Goal: Task Accomplishment & Management: Manage account settings

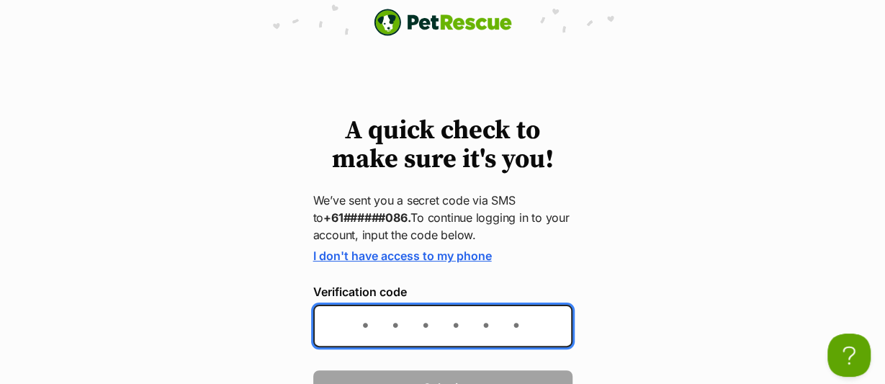
click at [352, 321] on input "Verification code" at bounding box center [442, 326] width 259 height 43
type input "966021"
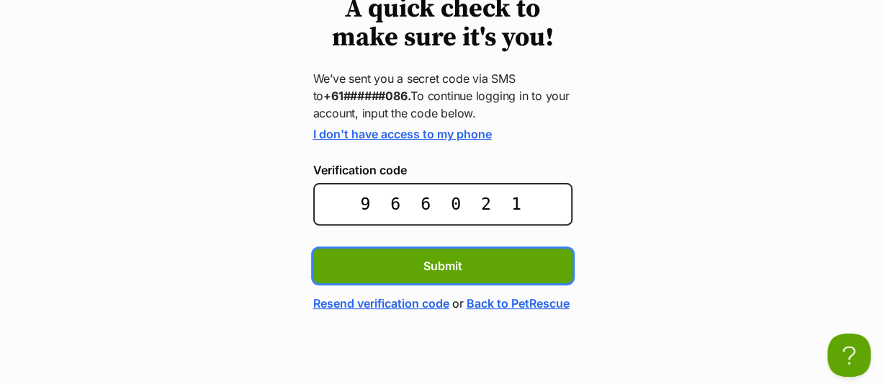
scroll to position [132, 0]
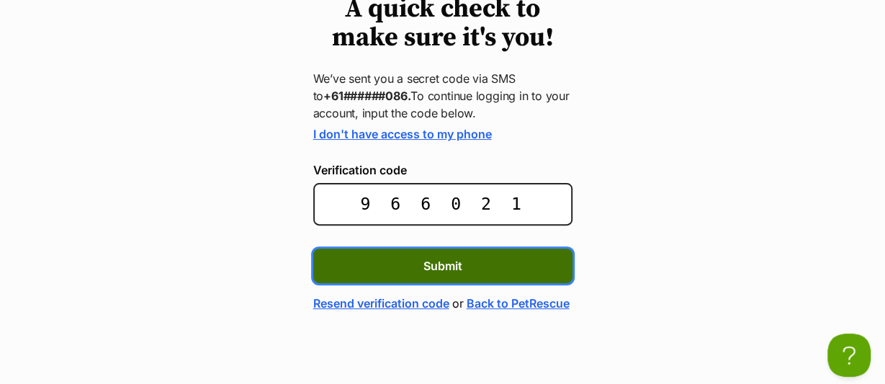
click at [429, 257] on span "Submit" at bounding box center [443, 265] width 39 height 17
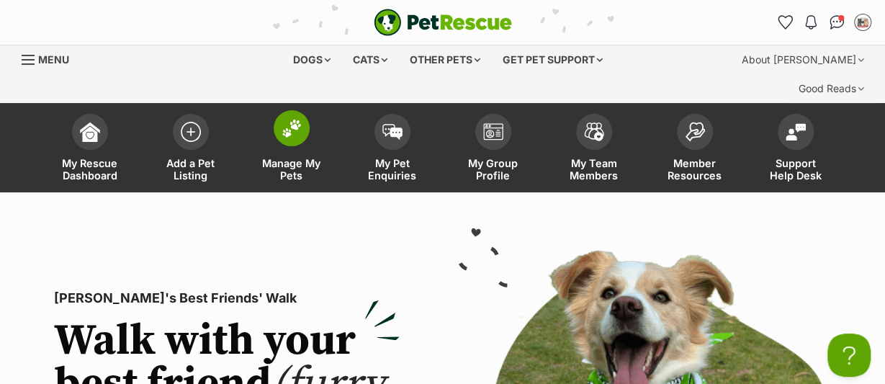
click at [282, 157] on span "Manage My Pets" at bounding box center [291, 169] width 65 height 24
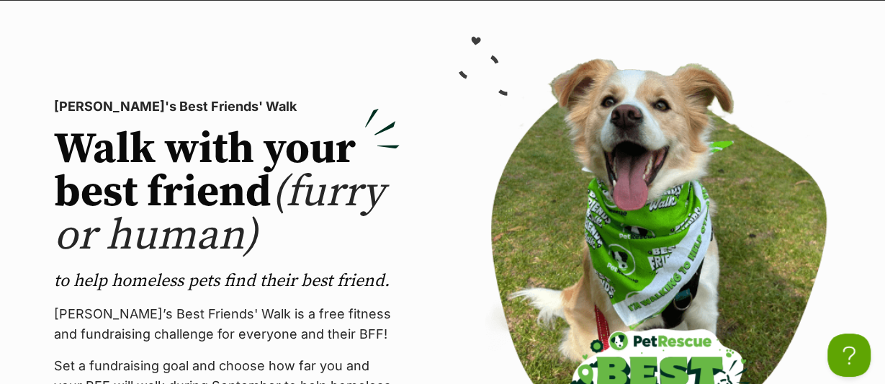
scroll to position [195, 0]
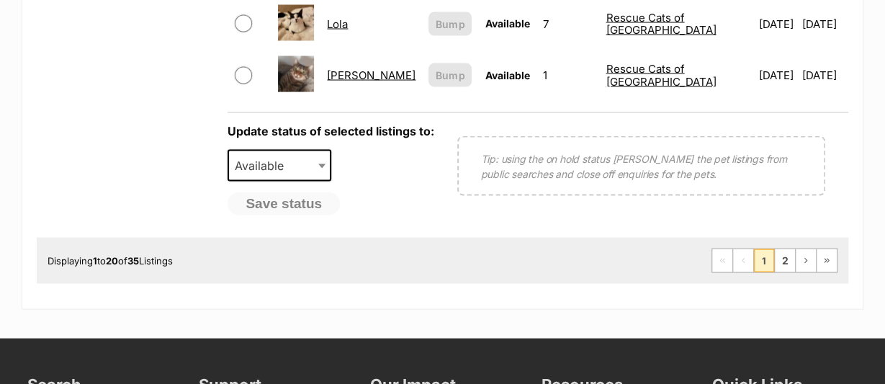
scroll to position [1366, 0]
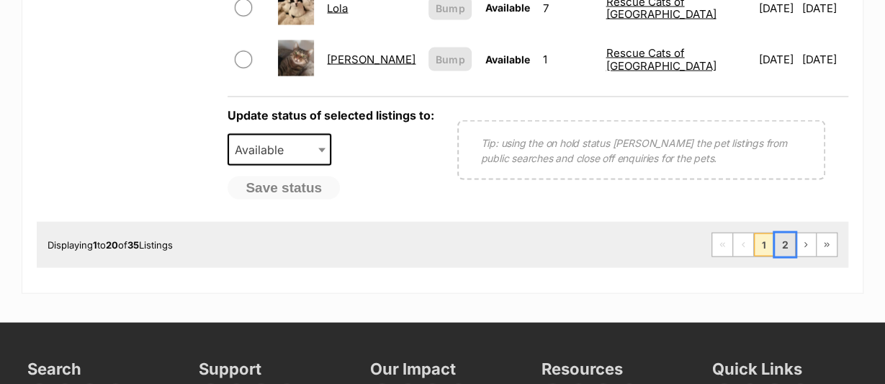
click at [784, 233] on link "2" at bounding box center [785, 244] width 20 height 23
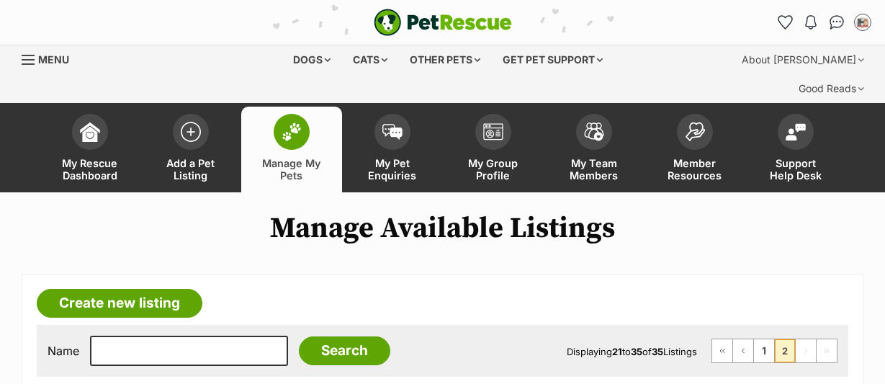
scroll to position [240, 0]
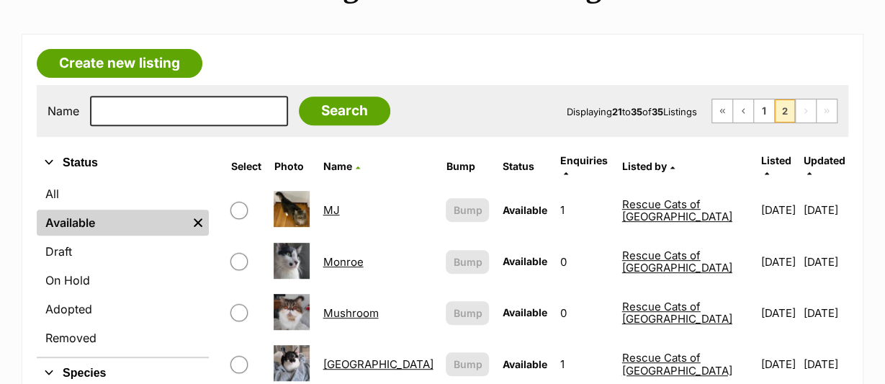
click at [248, 202] on input "checkbox" at bounding box center [239, 210] width 17 height 17
checkbox input "true"
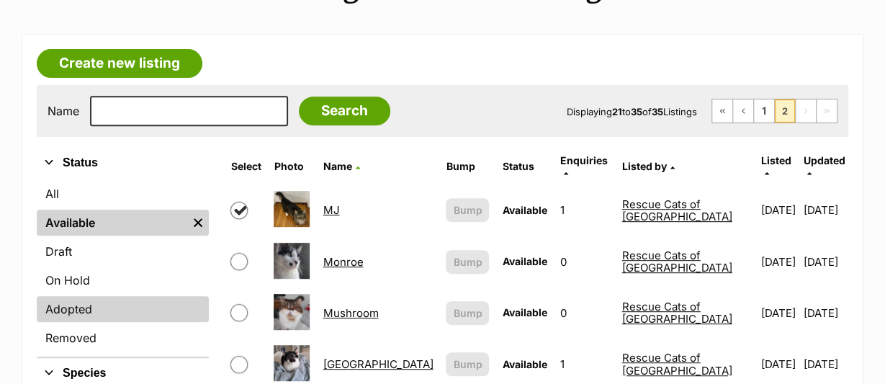
click at [148, 296] on link "Adopted" at bounding box center [123, 309] width 172 height 26
